Goal: Check status: Check status

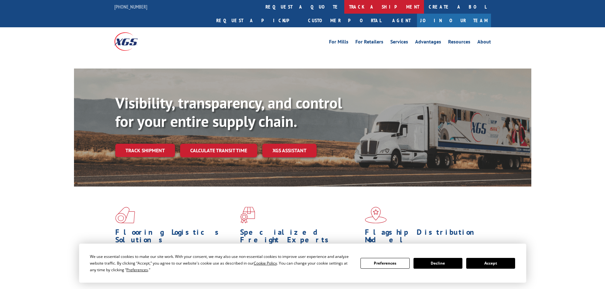
drag, startPoint x: 0, startPoint y: 0, endPoint x: 293, endPoint y: 6, distance: 293.4
click at [344, 6] on link "track a shipment" at bounding box center [384, 7] width 80 height 14
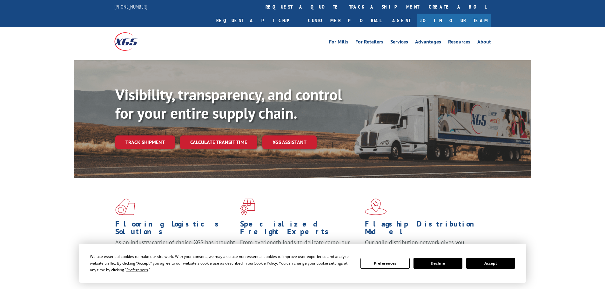
click at [501, 263] on button "Accept" at bounding box center [491, 263] width 49 height 11
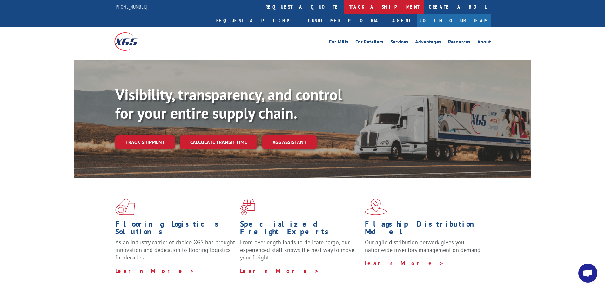
click at [344, 10] on link "track a shipment" at bounding box center [384, 7] width 80 height 14
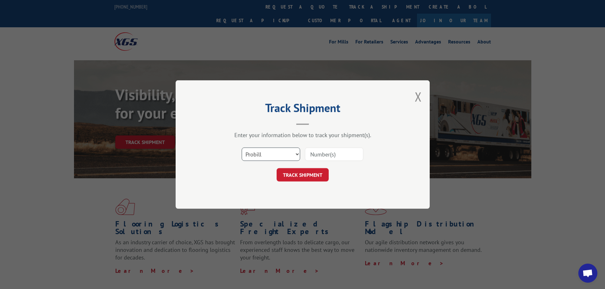
click at [287, 153] on select "Select category... Probill BOL PO" at bounding box center [271, 154] width 58 height 13
select select "po"
click at [242, 148] on select "Select category... Probill BOL PO" at bounding box center [271, 154] width 58 height 13
click at [329, 158] on input at bounding box center [334, 154] width 58 height 13
paste input "02513182"
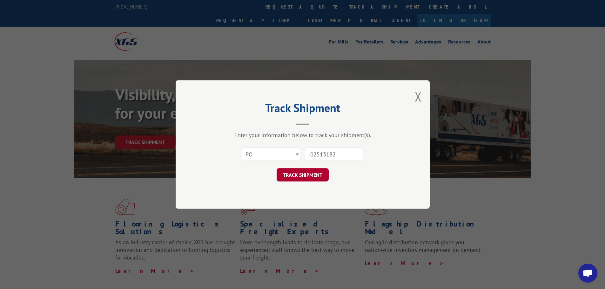
type input "02513182"
click at [310, 172] on button "TRACK SHIPMENT" at bounding box center [303, 174] width 52 height 13
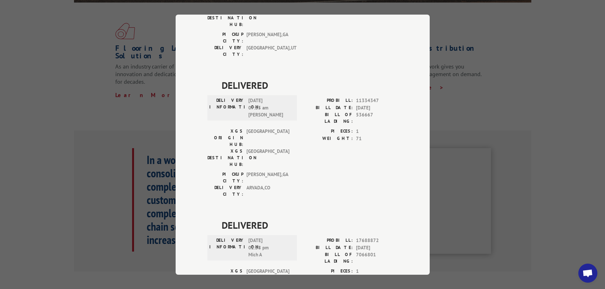
scroll to position [64, 0]
